Goal: Information Seeking & Learning: Learn about a topic

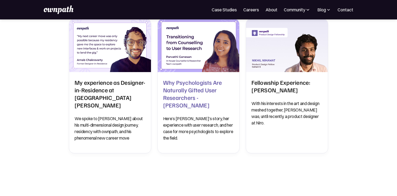
scroll to position [29, 0]
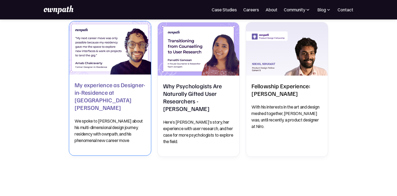
click at [102, 104] on h2 "My experience as Designer-in-Residence at [GEOGRAPHIC_DATA][PERSON_NAME]" at bounding box center [110, 96] width 71 height 30
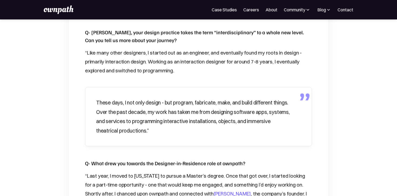
scroll to position [319, 0]
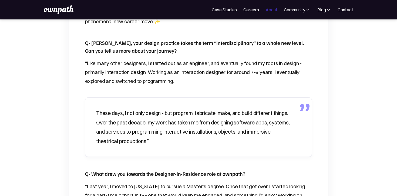
click at [273, 11] on link "About" at bounding box center [272, 9] width 12 height 6
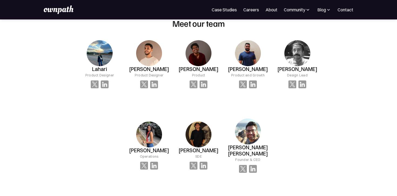
scroll to position [379, 0]
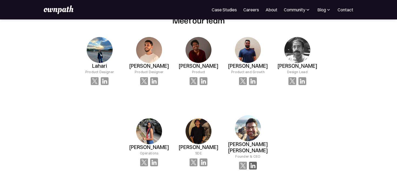
click at [253, 162] on img at bounding box center [253, 166] width 8 height 8
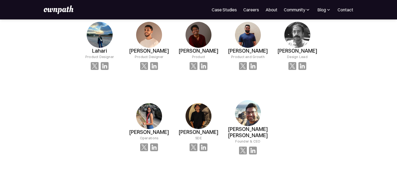
scroll to position [89, 0]
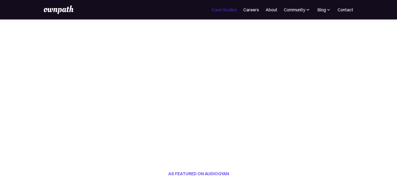
click at [221, 12] on link "Case Studies" at bounding box center [224, 9] width 25 height 6
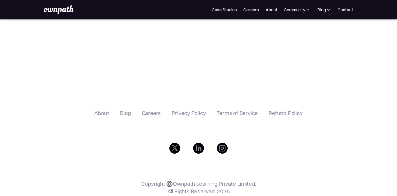
scroll to position [418, 0]
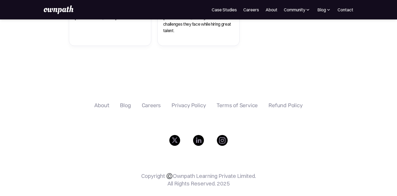
click at [156, 102] on div "Careers" at bounding box center [151, 105] width 19 height 6
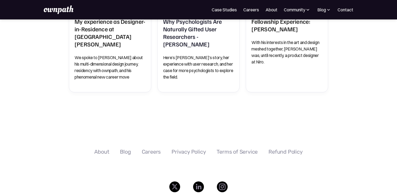
scroll to position [5, 0]
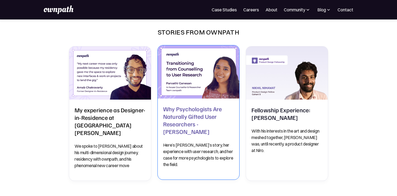
click at [189, 117] on h2 "Why Psychologists Are Naturally Gifted User Researchers - Parvathi Ganesan" at bounding box center [198, 120] width 71 height 30
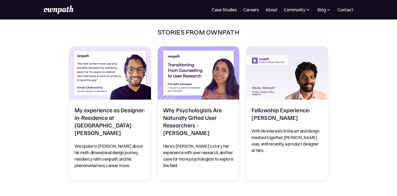
click at [327, 14] on div "For Companies Case Studies Careers About Community Events Resources Design Resi…" at bounding box center [199, 9] width 310 height 9
click at [322, 9] on div "Blog" at bounding box center [321, 9] width 9 height 6
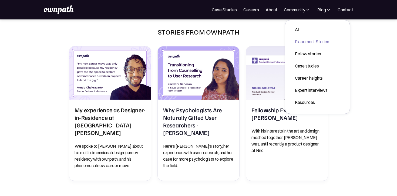
click at [327, 40] on div "Placement Stories" at bounding box center [312, 41] width 34 height 6
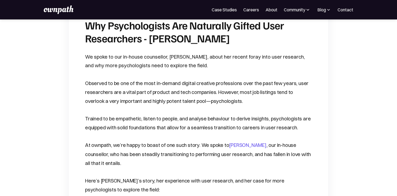
scroll to position [153, 0]
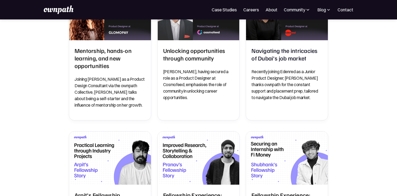
scroll to position [69, 0]
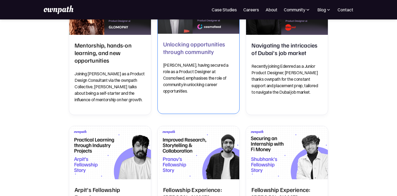
click at [197, 50] on h2 "Unlocking opportunities through community" at bounding box center [198, 47] width 71 height 15
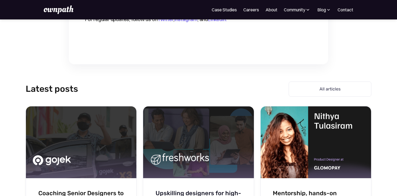
scroll to position [1298, 0]
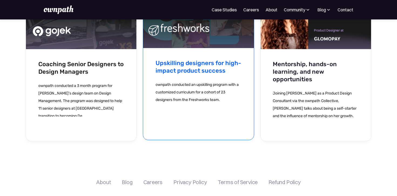
click at [210, 59] on h3 "Upskilling designers for high-impact product success" at bounding box center [199, 66] width 86 height 15
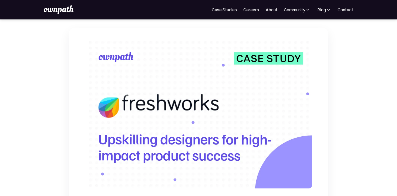
click at [329, 11] on img at bounding box center [328, 9] width 5 height 5
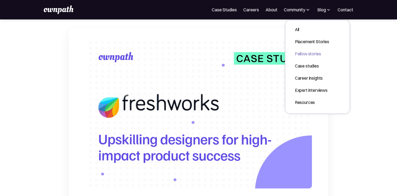
click at [308, 54] on div "Fellow stories" at bounding box center [312, 54] width 34 height 6
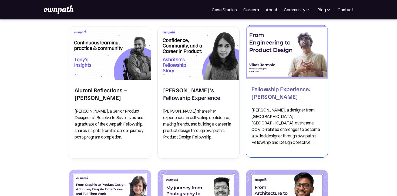
scroll to position [71, 0]
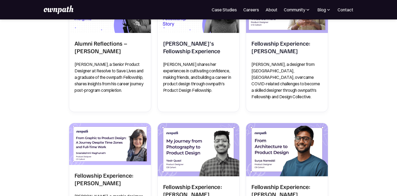
click at [329, 10] on img at bounding box center [328, 9] width 5 height 5
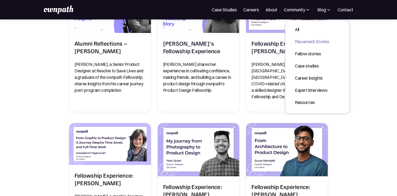
click at [312, 42] on div "Placement Stories" at bounding box center [312, 41] width 34 height 6
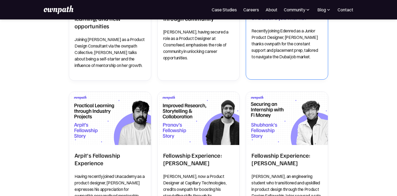
scroll to position [229, 0]
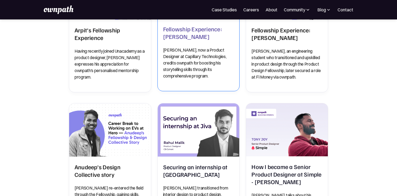
click at [206, 38] on h2 "Fellowship Experience: [PERSON_NAME]" at bounding box center [198, 32] width 71 height 15
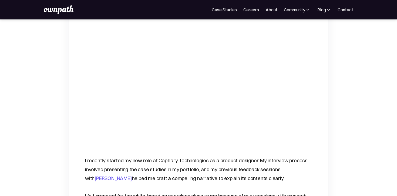
scroll to position [956, 0]
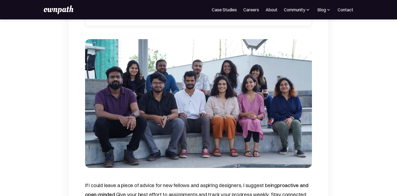
click at [333, 12] on nav "For Companies Case Studies Careers About Community Events Resources Design Resi…" at bounding box center [283, 9] width 142 height 6
click at [325, 11] on div "Blog" at bounding box center [321, 9] width 9 height 6
